Goal: Task Accomplishment & Management: Complete application form

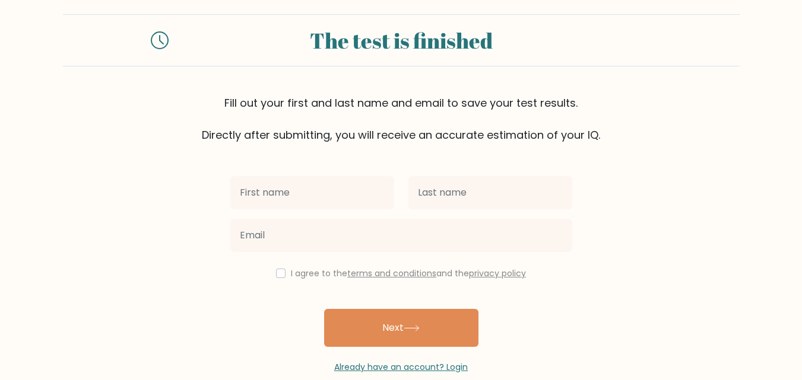
scroll to position [36, 0]
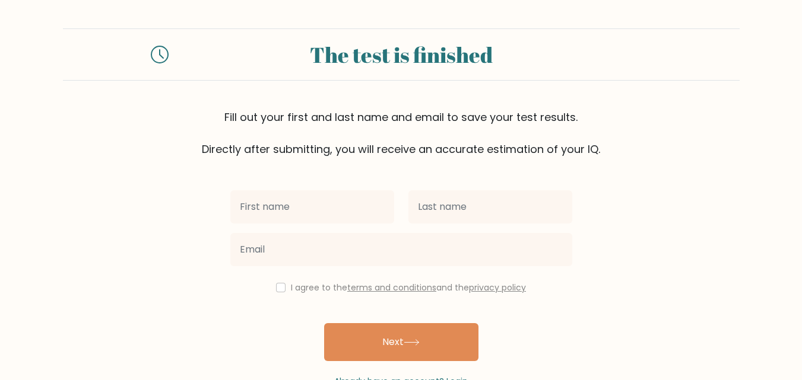
scroll to position [36, 0]
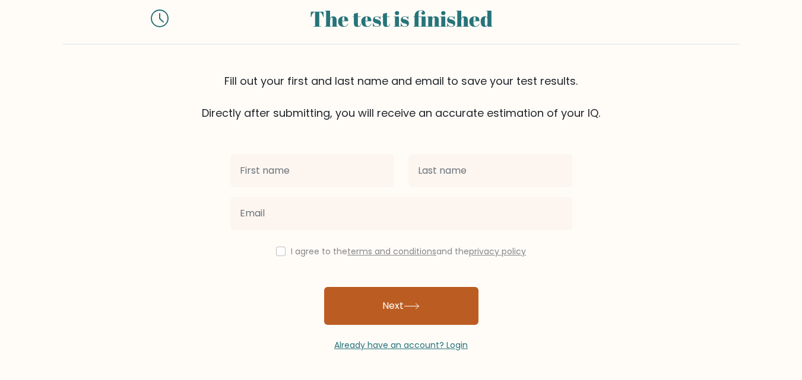
drag, startPoint x: 433, startPoint y: 319, endPoint x: 431, endPoint y: 310, distance: 9.1
click at [432, 319] on button "Next" at bounding box center [401, 306] width 154 height 38
click at [354, 290] on button "Next" at bounding box center [401, 306] width 154 height 38
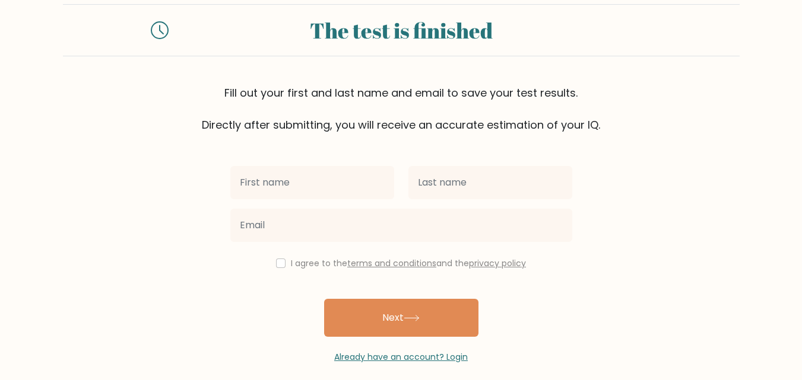
scroll to position [36, 0]
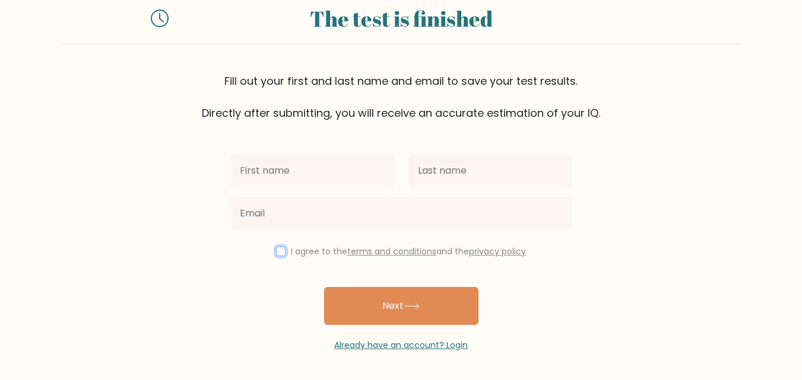
click at [280, 255] on input "checkbox" at bounding box center [280, 251] width 9 height 9
checkbox input "true"
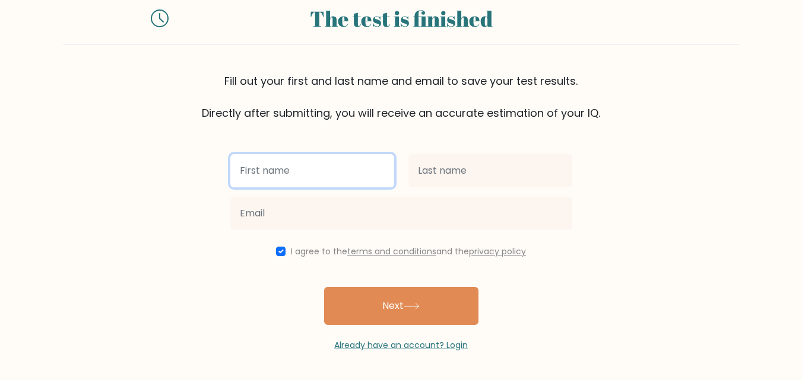
click at [296, 170] on input "text" at bounding box center [312, 170] width 164 height 33
type input "[PERSON_NAME]"
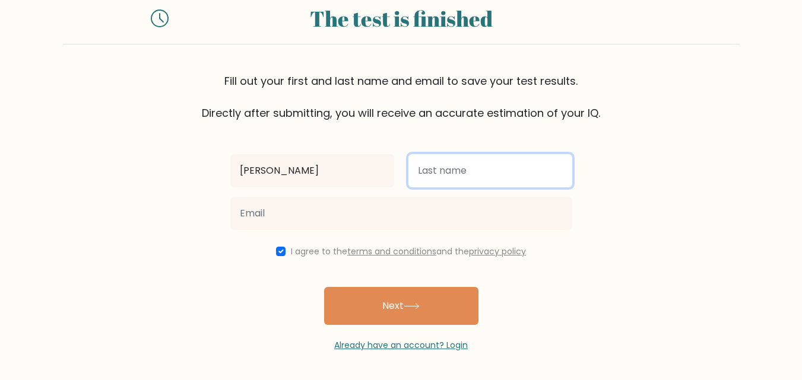
click at [507, 166] on input "text" at bounding box center [490, 170] width 164 height 33
type input "cena"
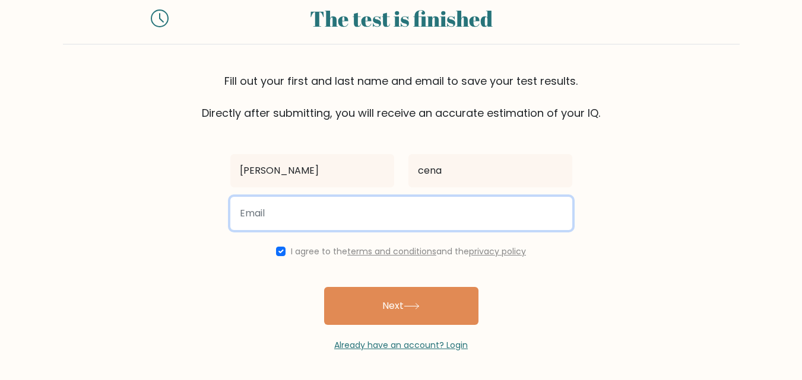
click at [255, 226] on input "email" at bounding box center [401, 213] width 342 height 33
type input "johncena999@"
